Goal: Navigation & Orientation: Find specific page/section

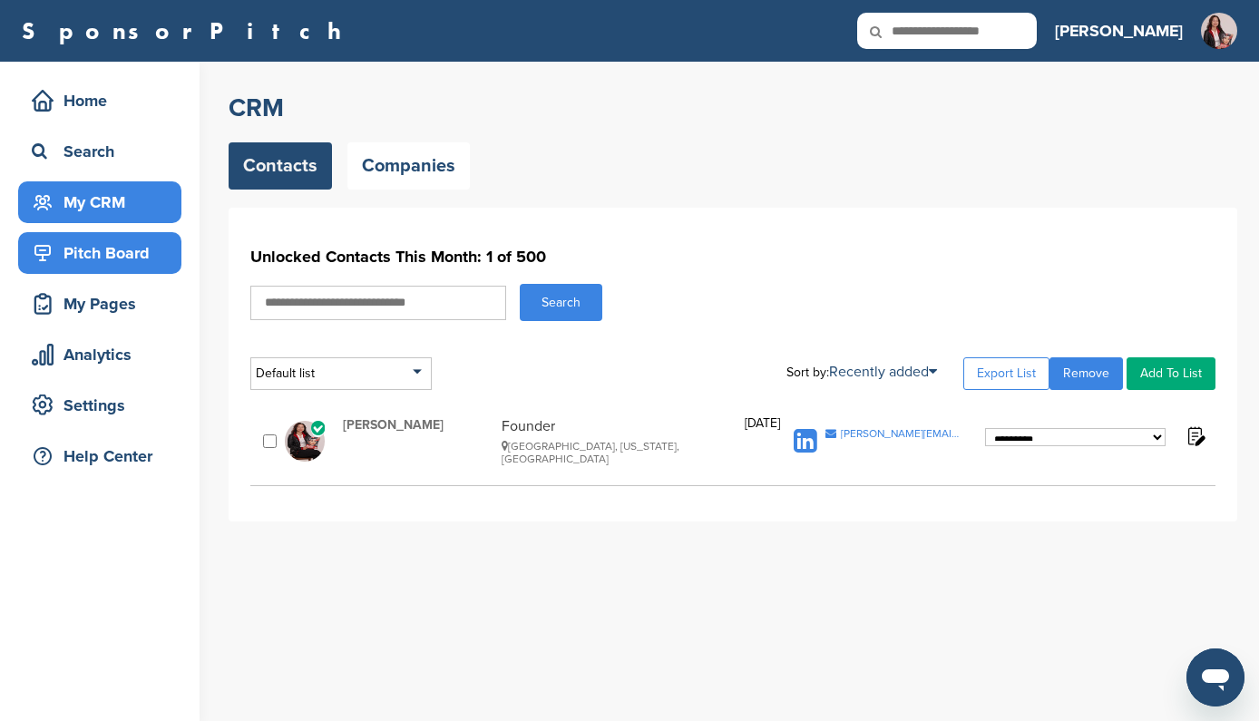
click at [128, 252] on div "Pitch Board" at bounding box center [104, 253] width 154 height 33
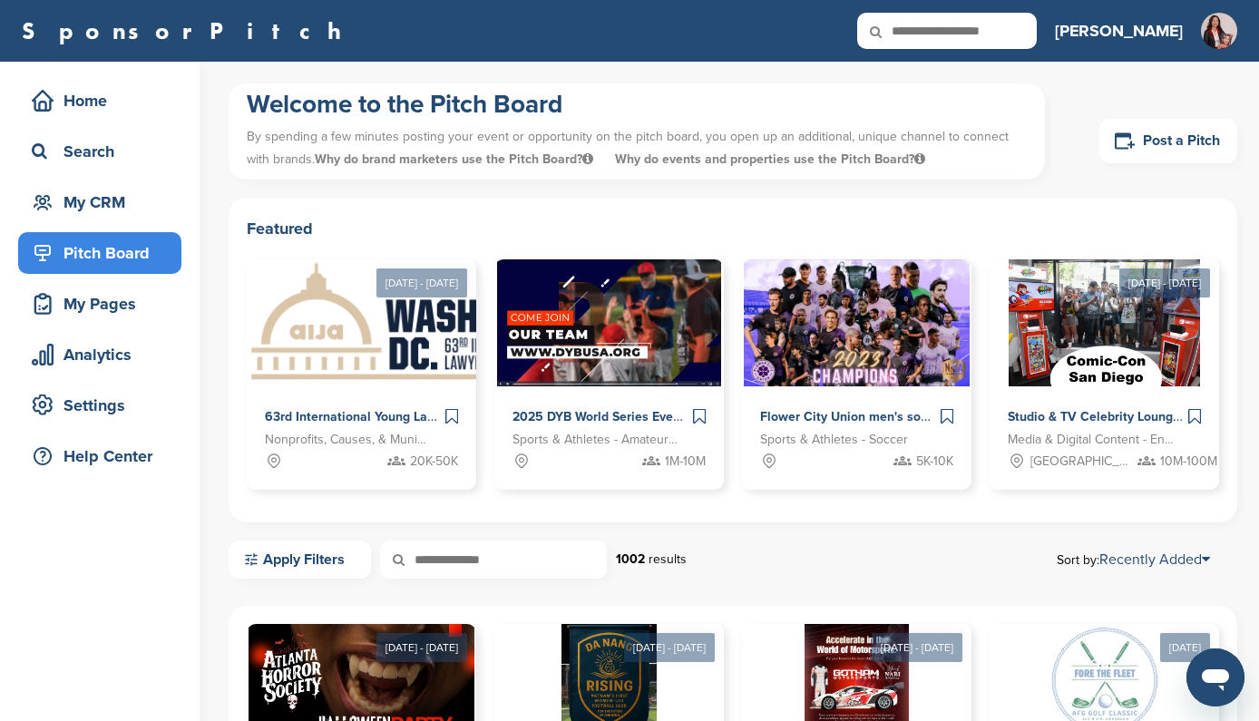
click at [1171, 27] on h3 "[PERSON_NAME]" at bounding box center [1119, 30] width 128 height 25
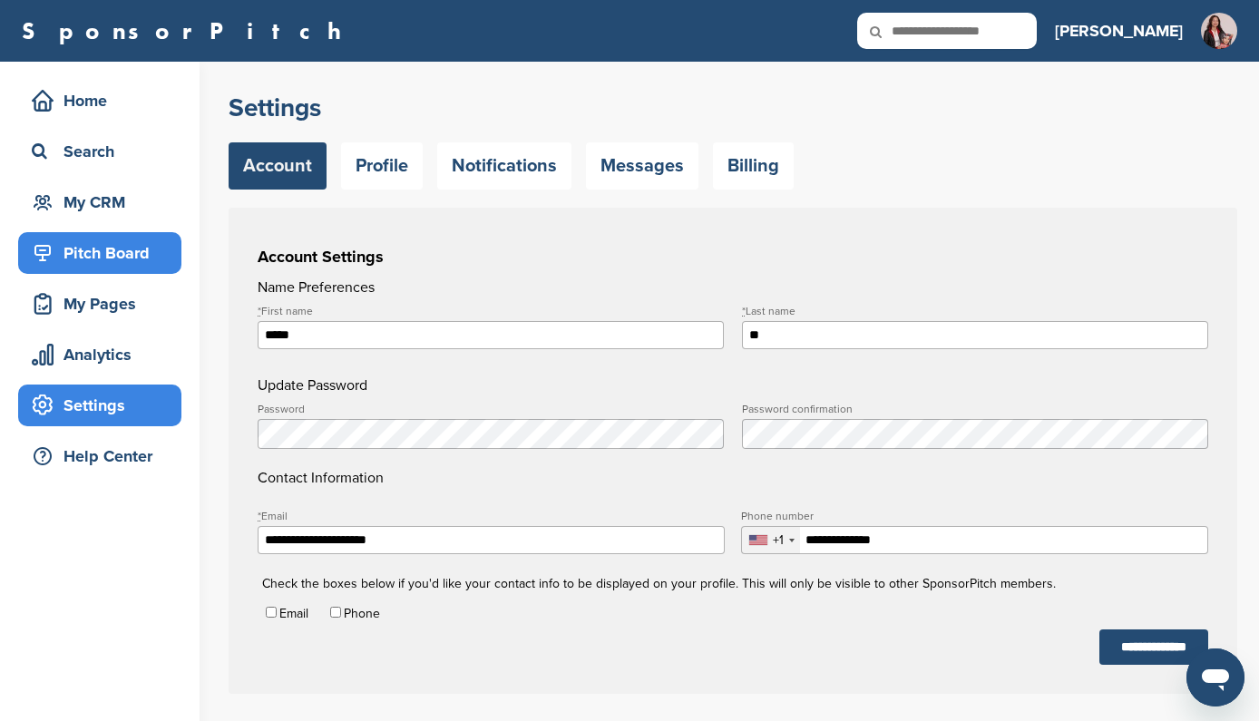
click at [137, 245] on div "Pitch Board" at bounding box center [104, 253] width 154 height 33
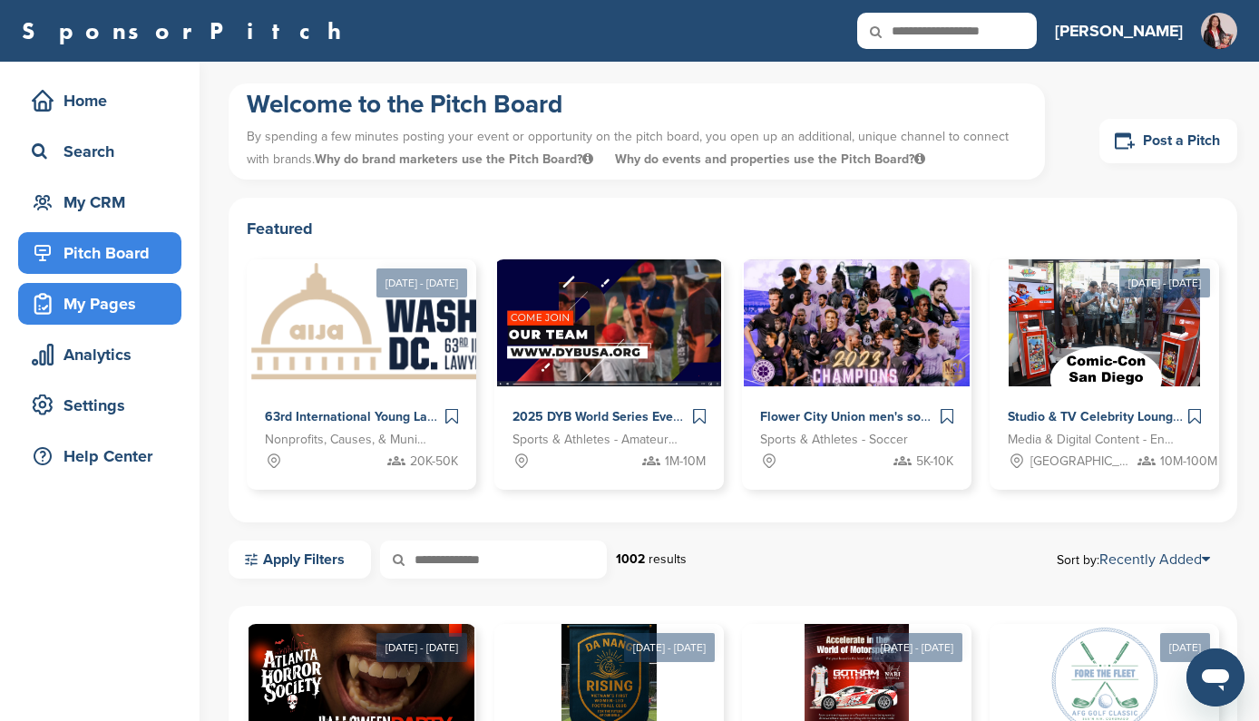
click at [112, 306] on div "My Pages" at bounding box center [104, 304] width 154 height 33
